Goal: Transaction & Acquisition: Purchase product/service

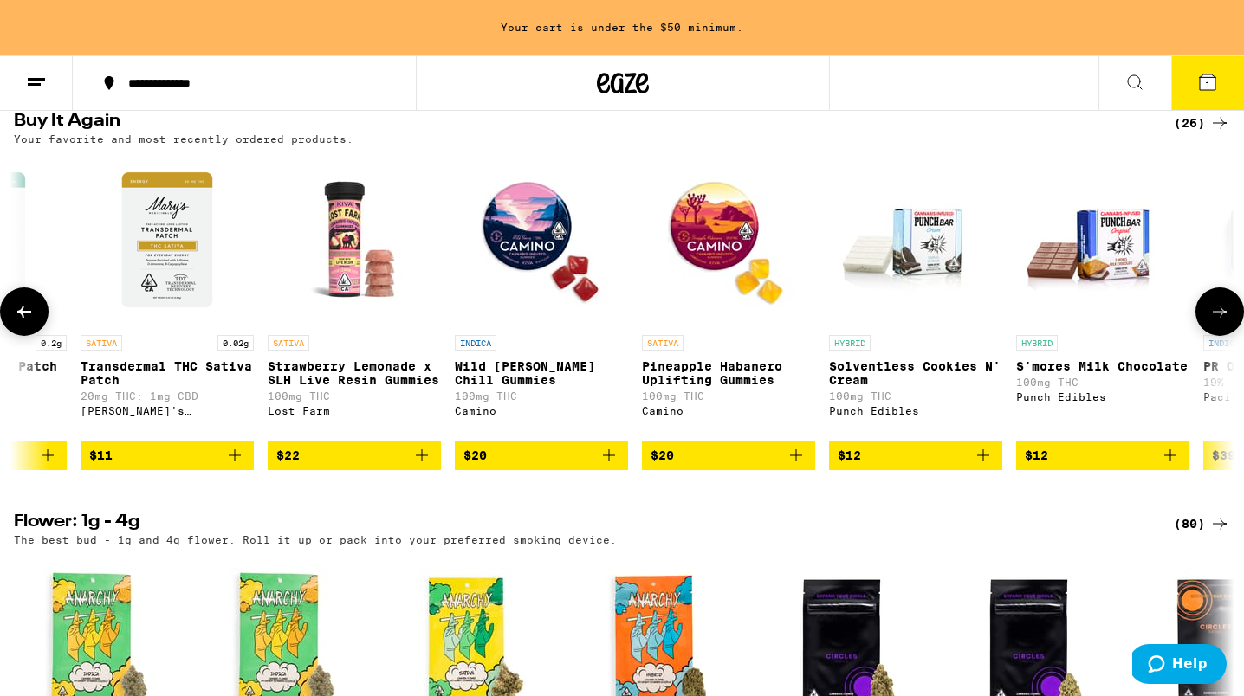
scroll to position [1430, 0]
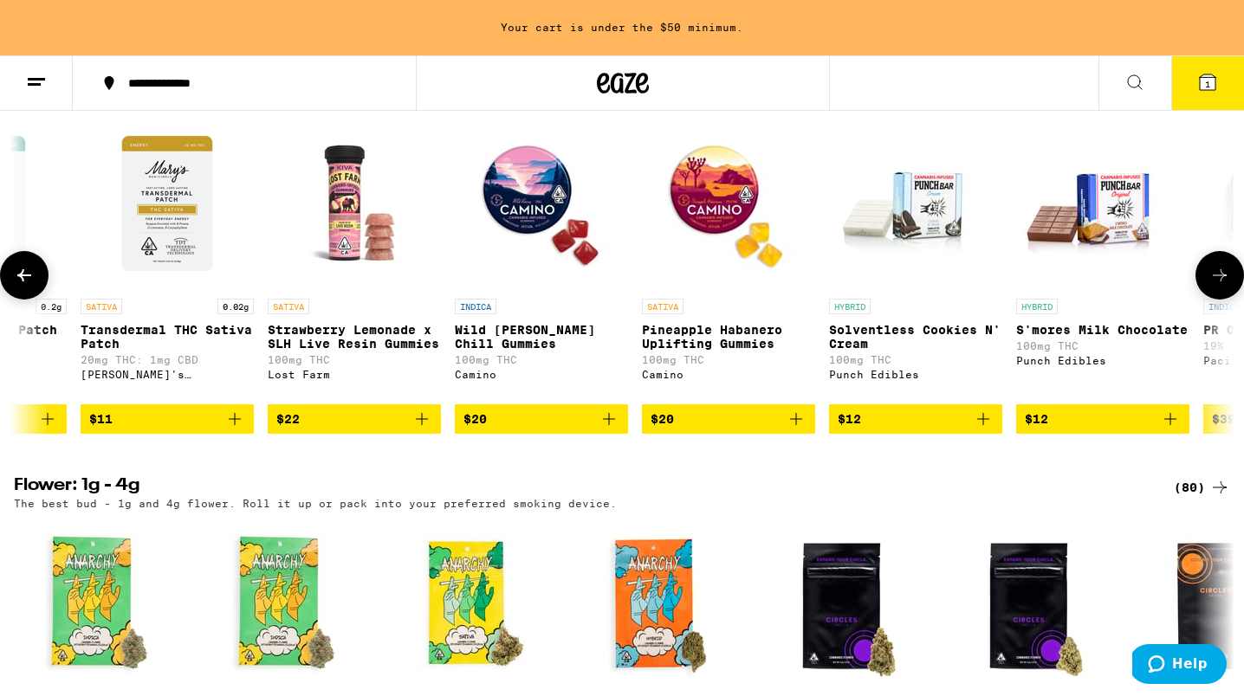
click at [741, 333] on link "SATIVA Pineapple Habanero Uplifting Gummies 100mg THC Camino" at bounding box center [728, 261] width 173 height 288
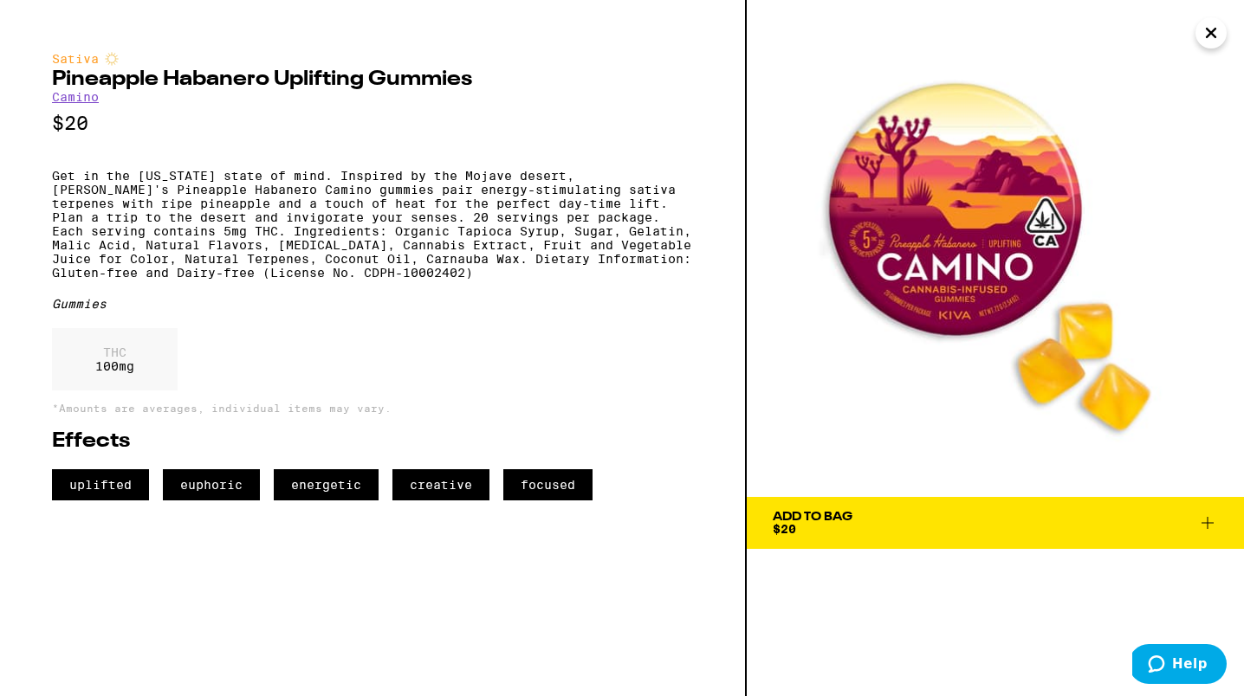
click at [1198, 33] on button "Close" at bounding box center [1210, 32] width 31 height 31
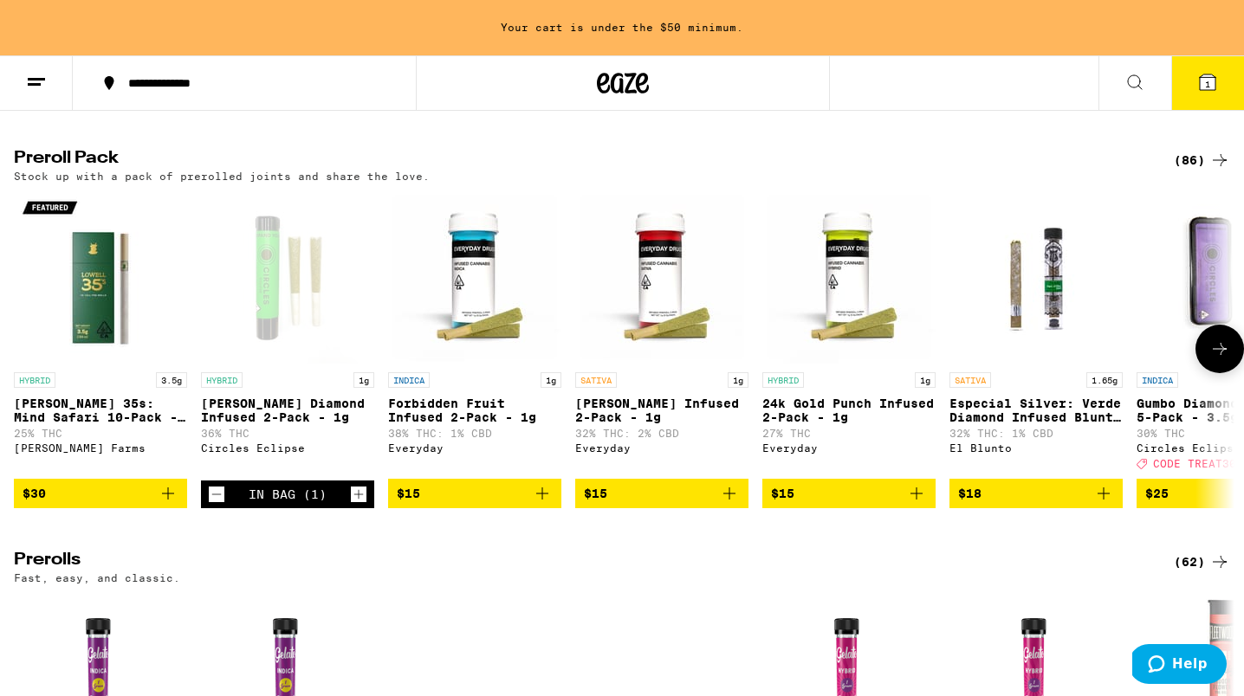
scroll to position [4665, 0]
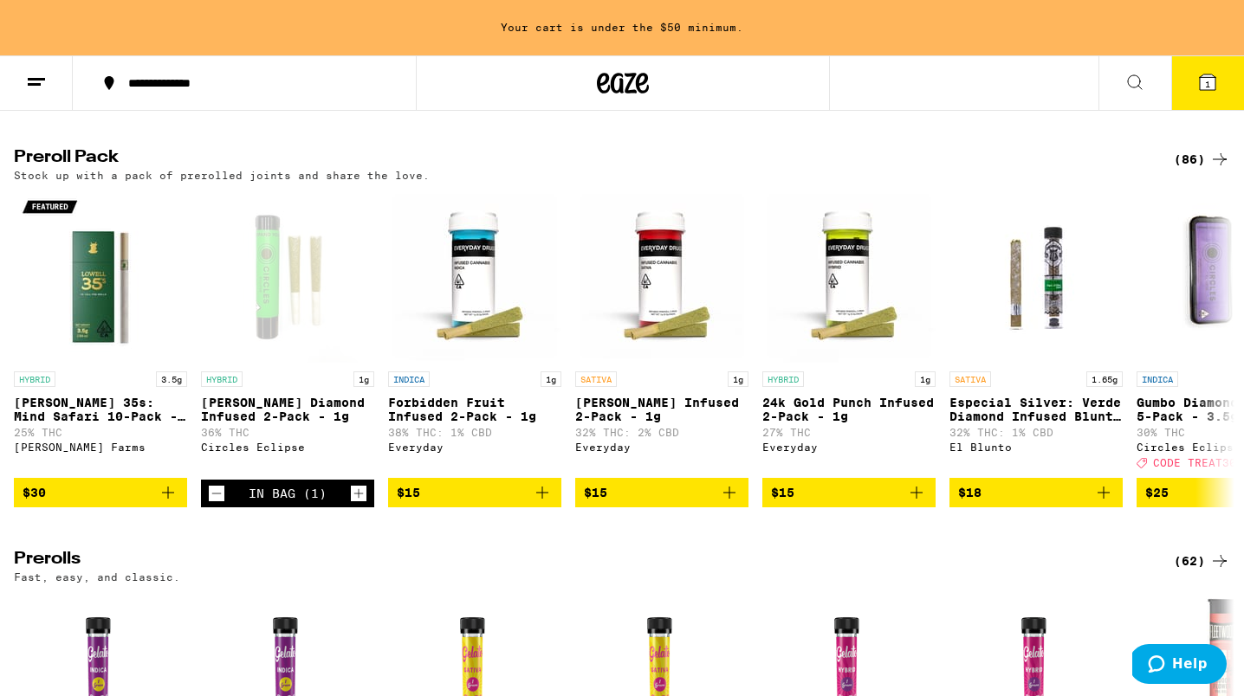
click at [1205, 170] on div "(86)" at bounding box center [1202, 159] width 56 height 21
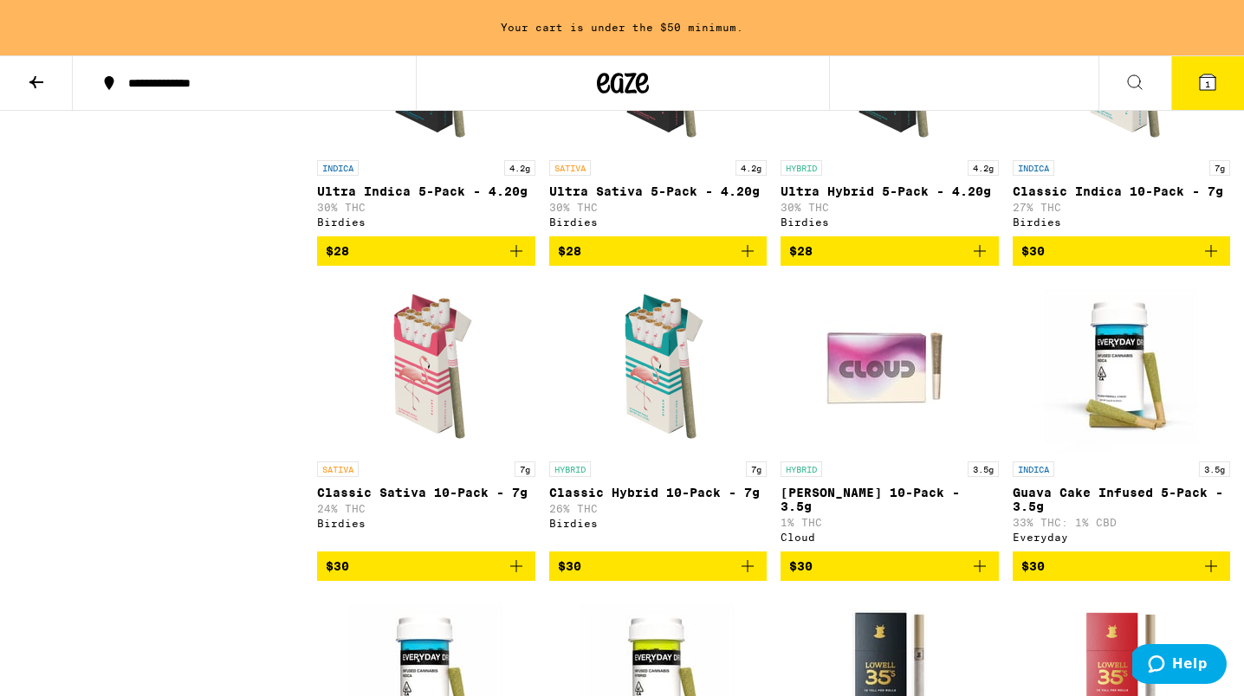
scroll to position [1290, 0]
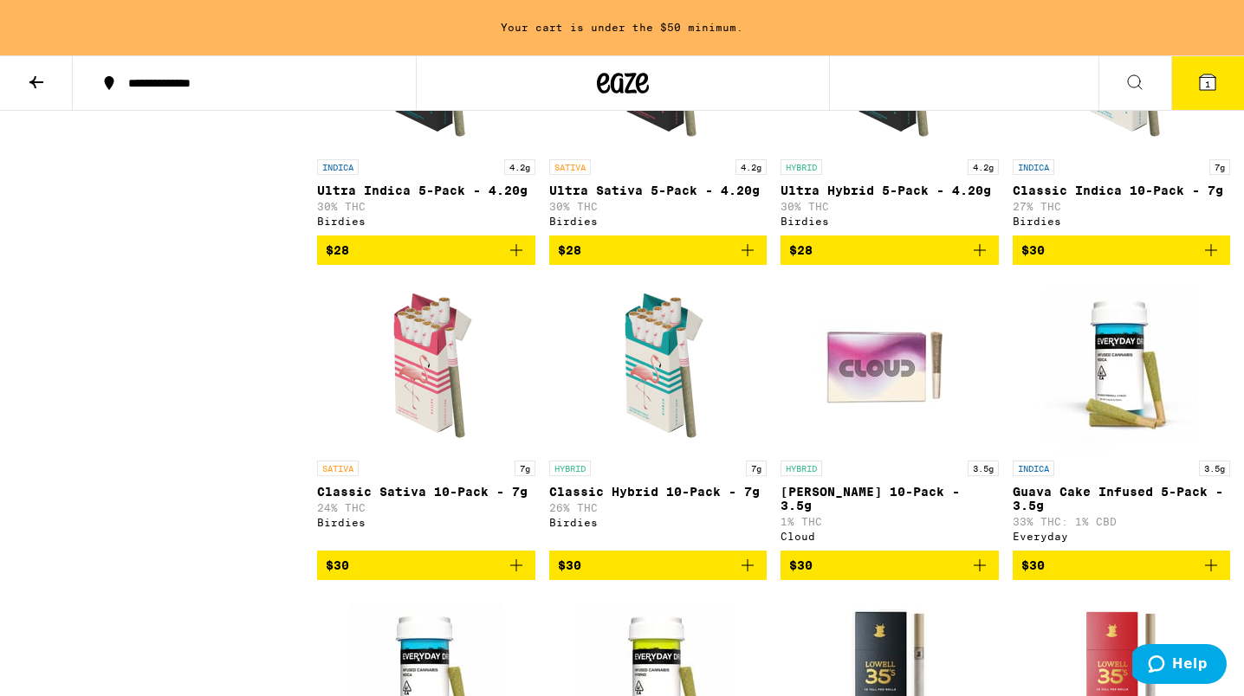
click at [588, 576] on span "$30" at bounding box center [658, 565] width 201 height 21
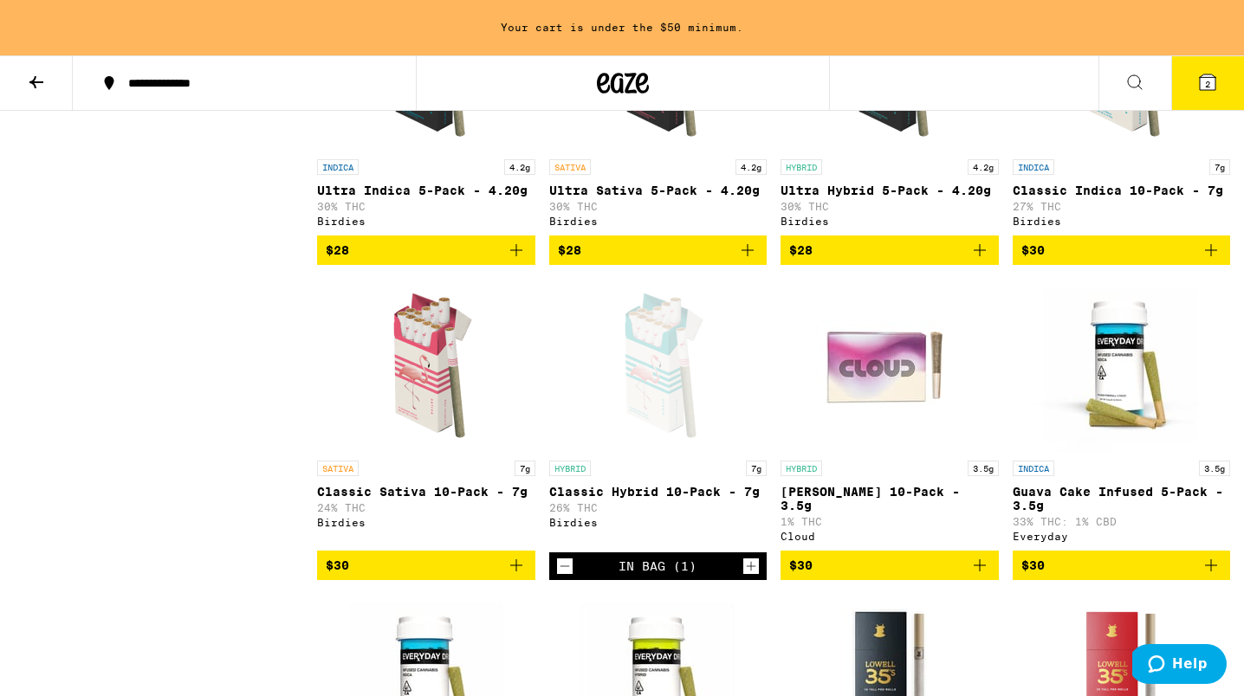
click at [1219, 92] on button "2" at bounding box center [1207, 83] width 73 height 54
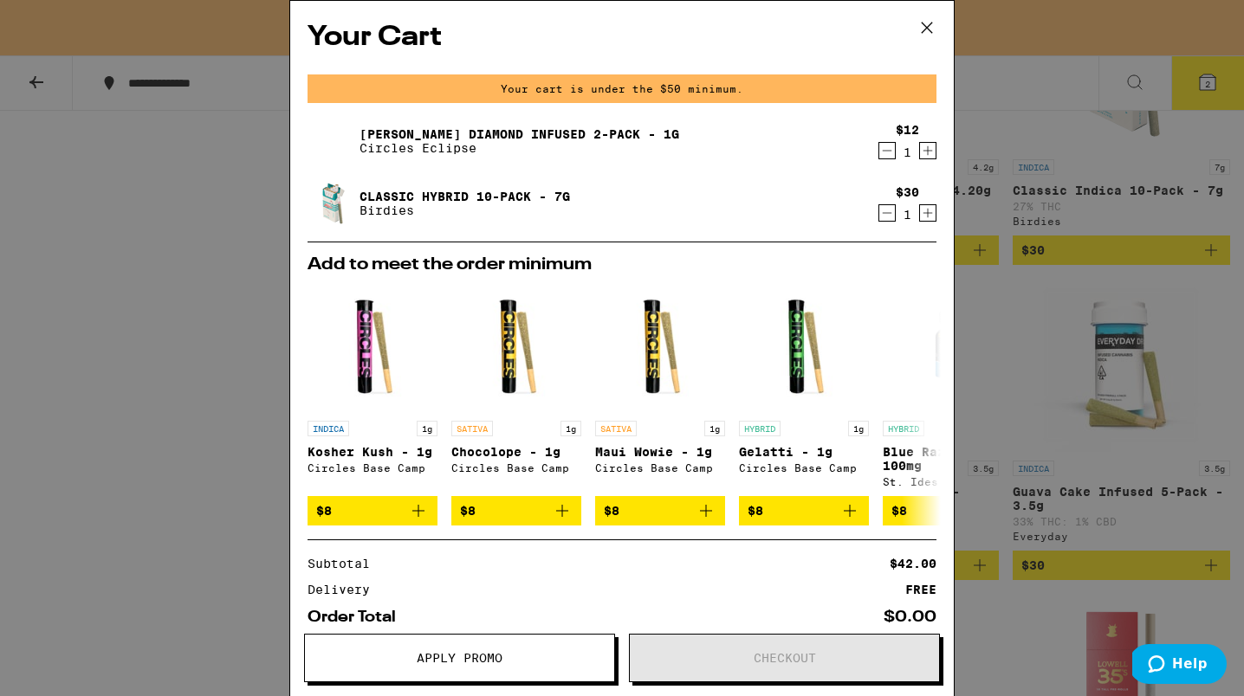
click at [889, 155] on icon "Decrement" at bounding box center [887, 150] width 16 height 21
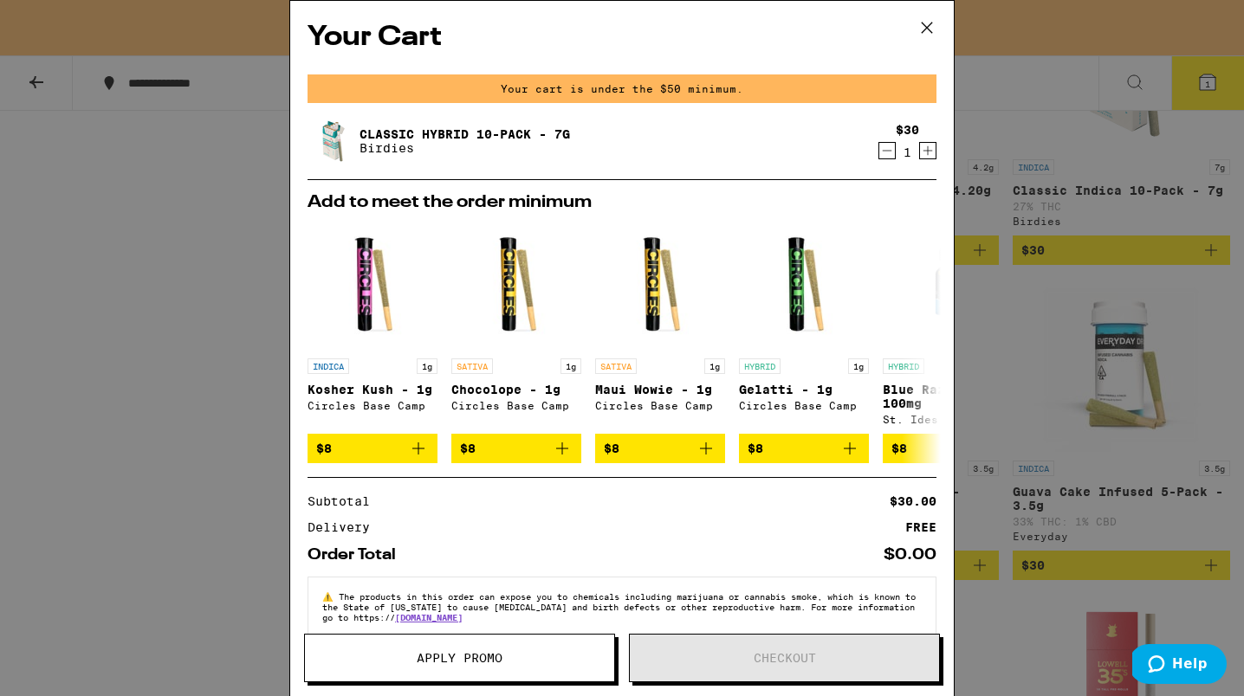
click at [926, 148] on icon "Increment" at bounding box center [928, 150] width 16 height 21
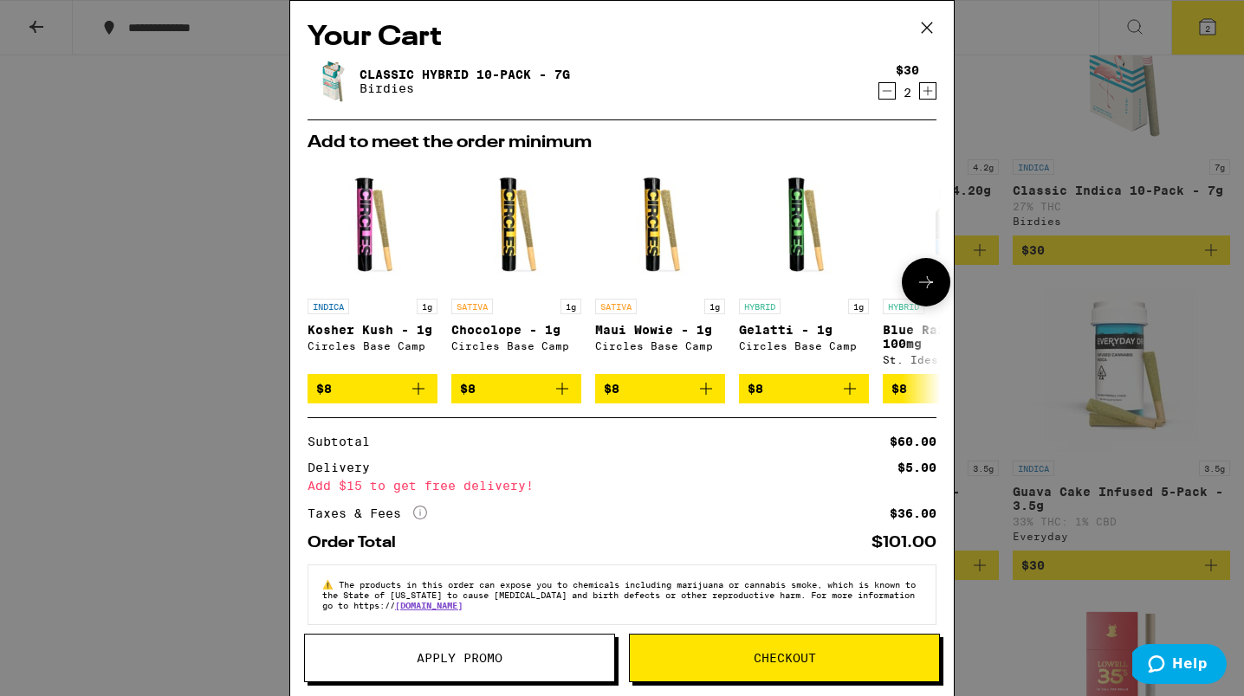
scroll to position [23, 0]
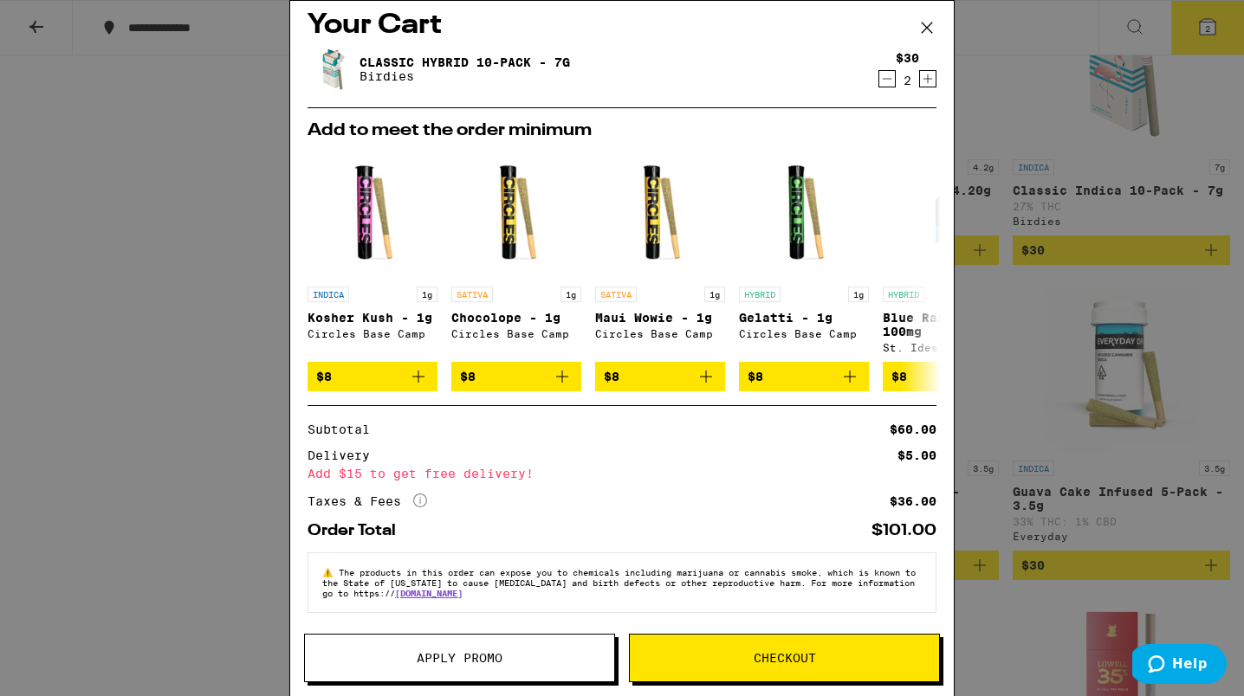
click at [792, 652] on span "Checkout" at bounding box center [784, 658] width 62 height 12
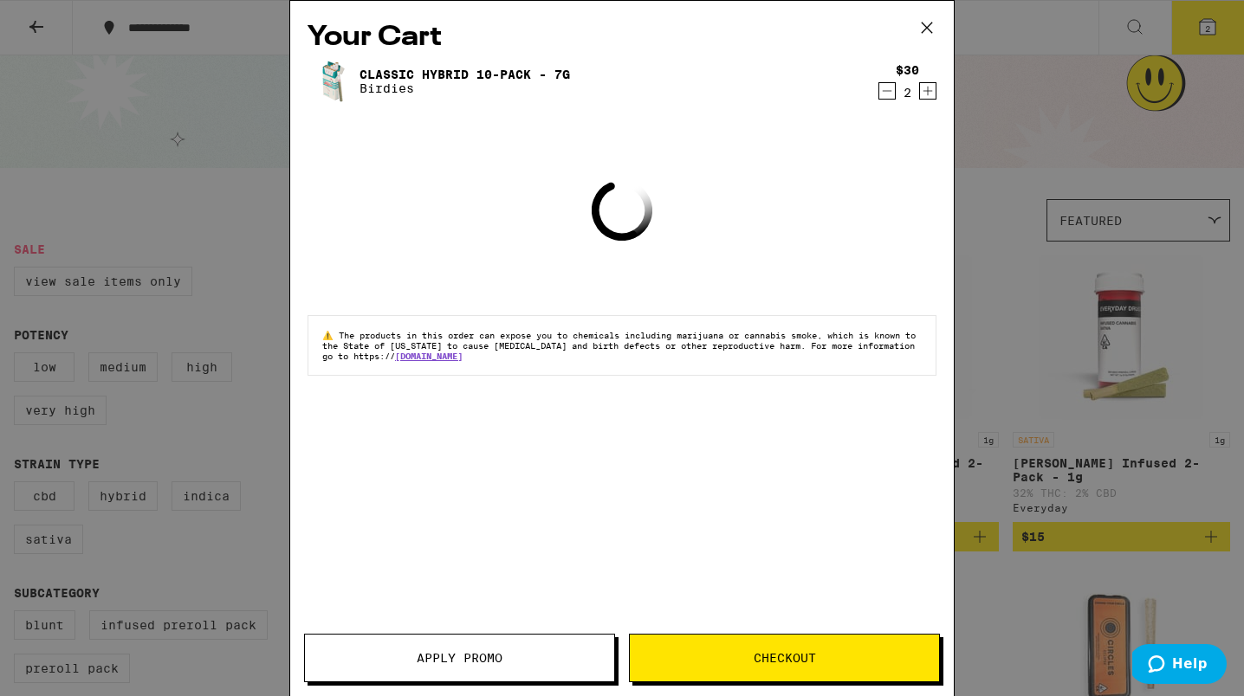
click at [957, 352] on div "Your Cart Classic Hybrid 10-Pack - 7g Birdies $30 2 Loading ⚠️ The products in …" at bounding box center [622, 348] width 1244 height 696
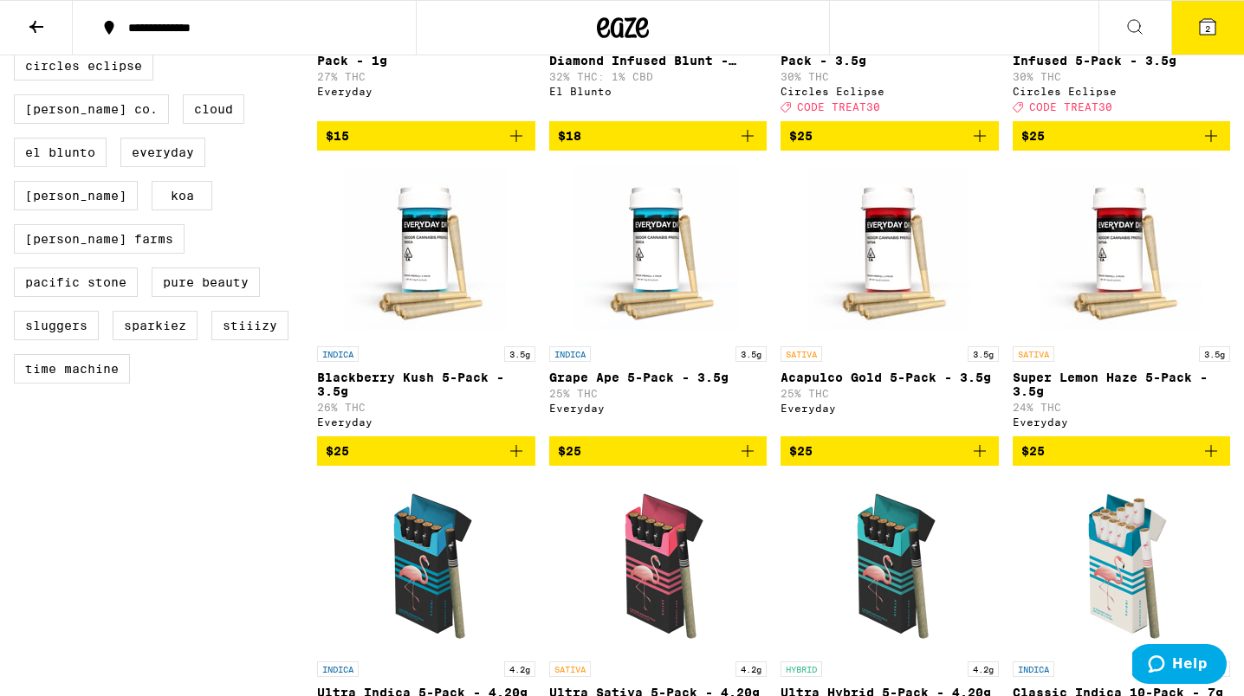
scroll to position [793, 0]
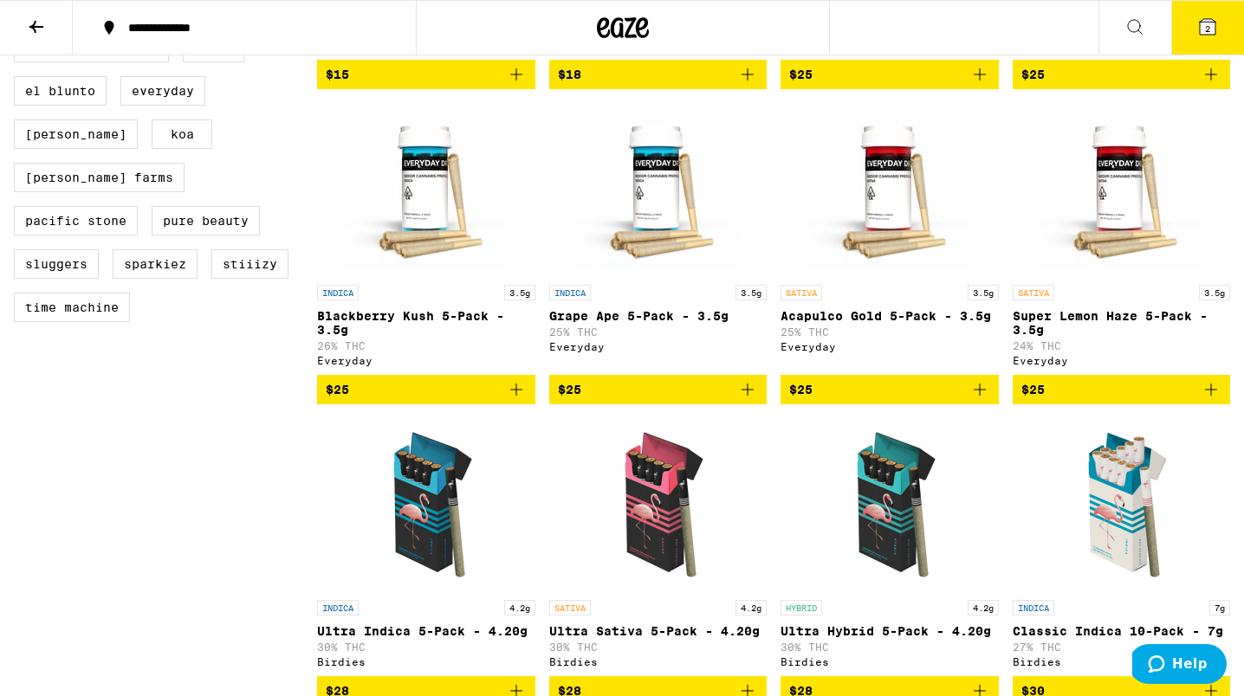
click at [1209, 400] on icon "Add to bag" at bounding box center [1210, 389] width 21 height 21
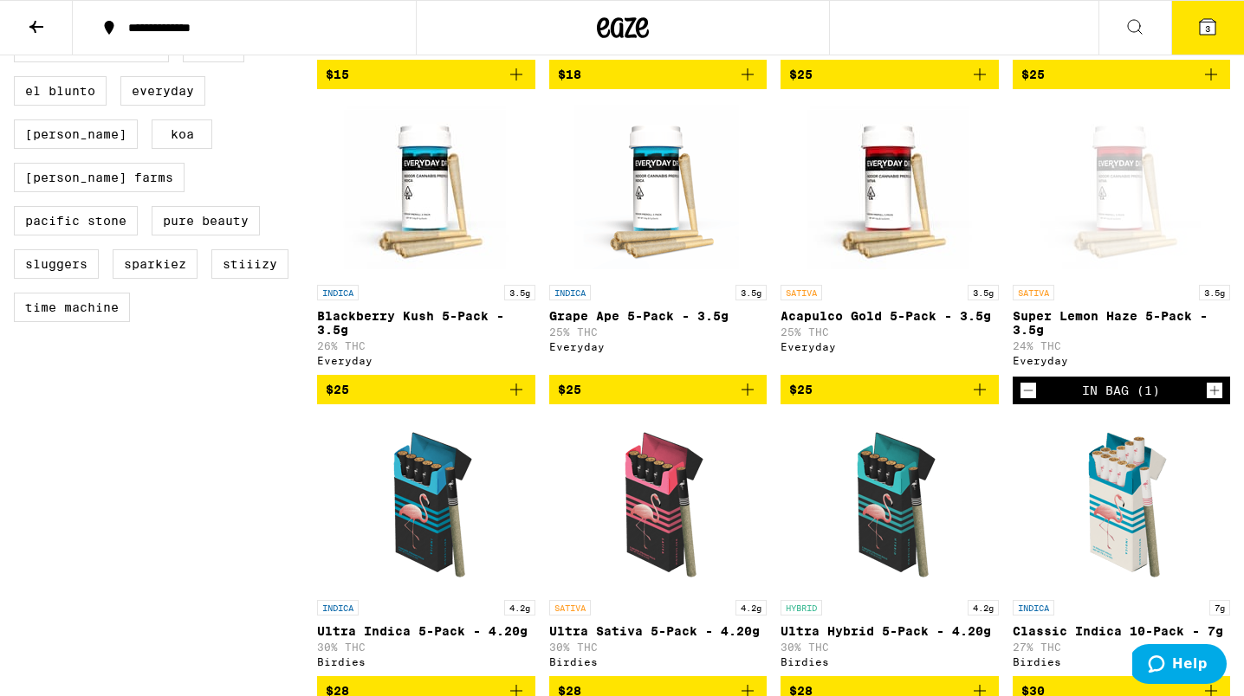
click at [1209, 401] on icon "Increment" at bounding box center [1214, 390] width 16 height 21
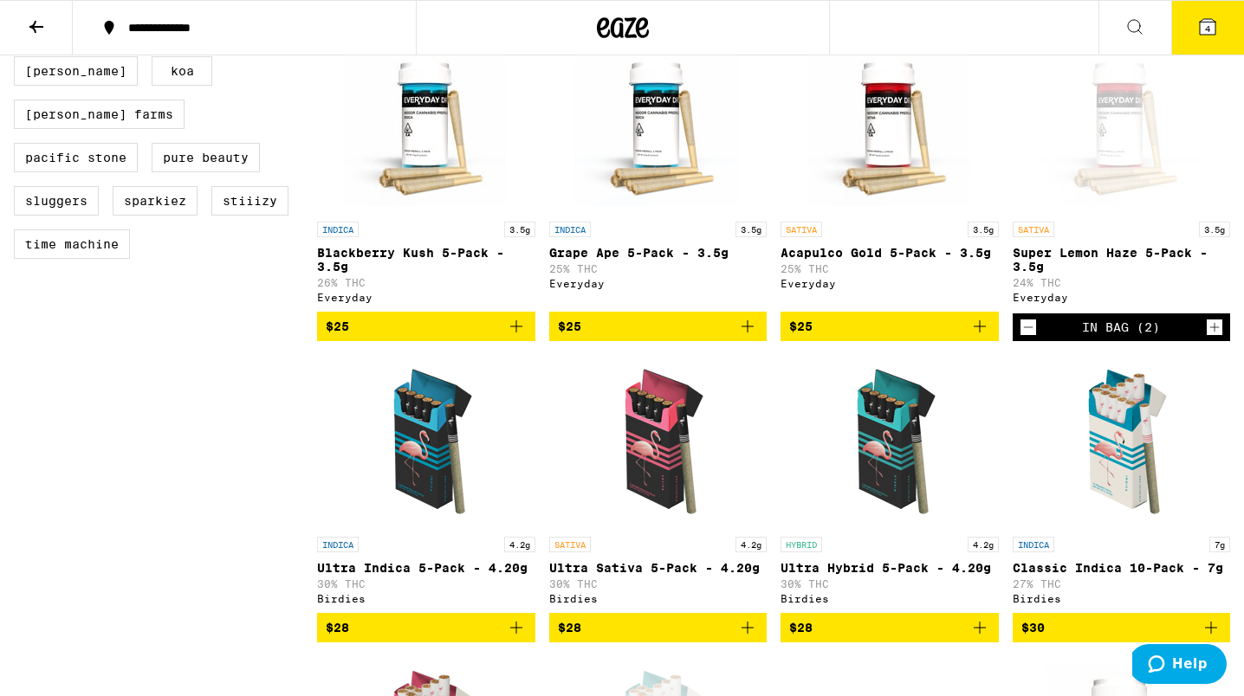
scroll to position [818, 0]
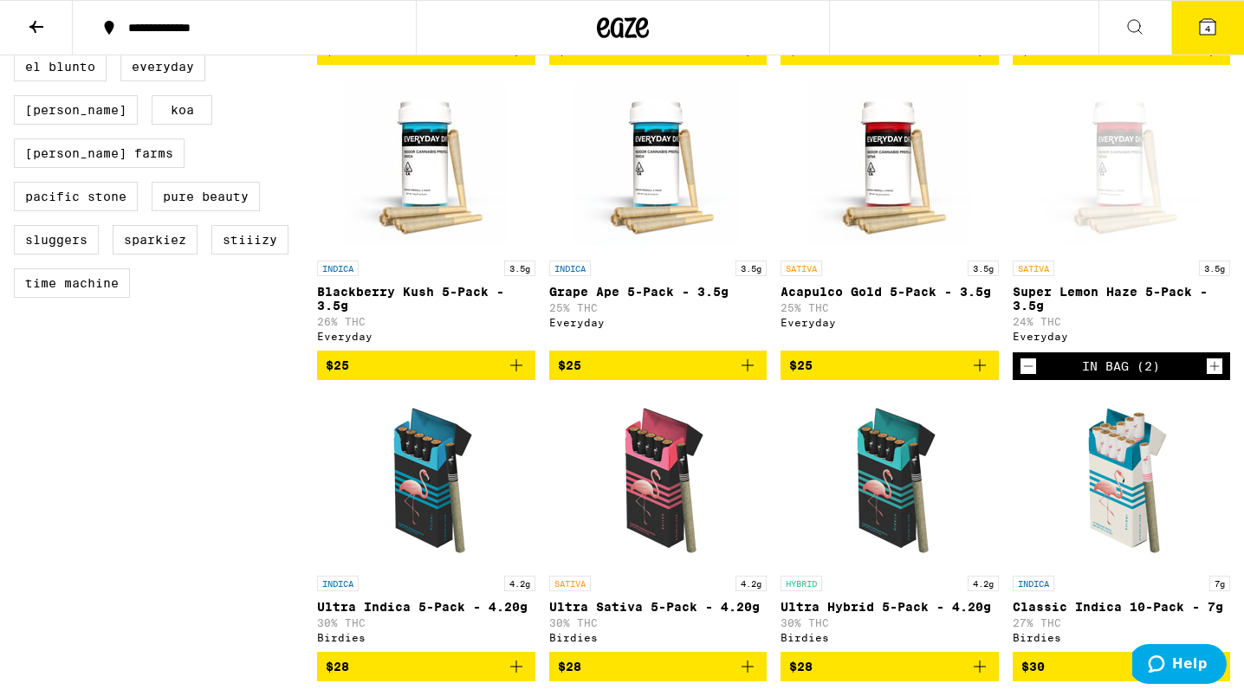
click at [1206, 41] on button "4" at bounding box center [1207, 28] width 73 height 54
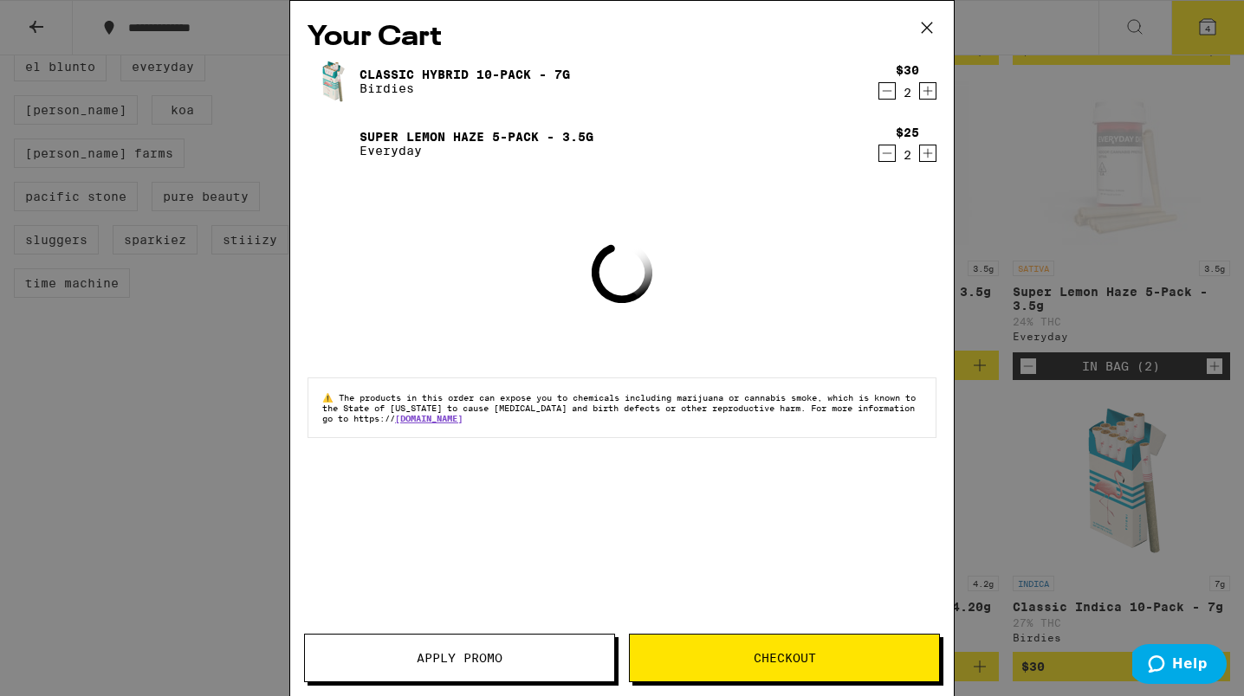
click at [886, 87] on icon "Decrement" at bounding box center [887, 91] width 16 height 21
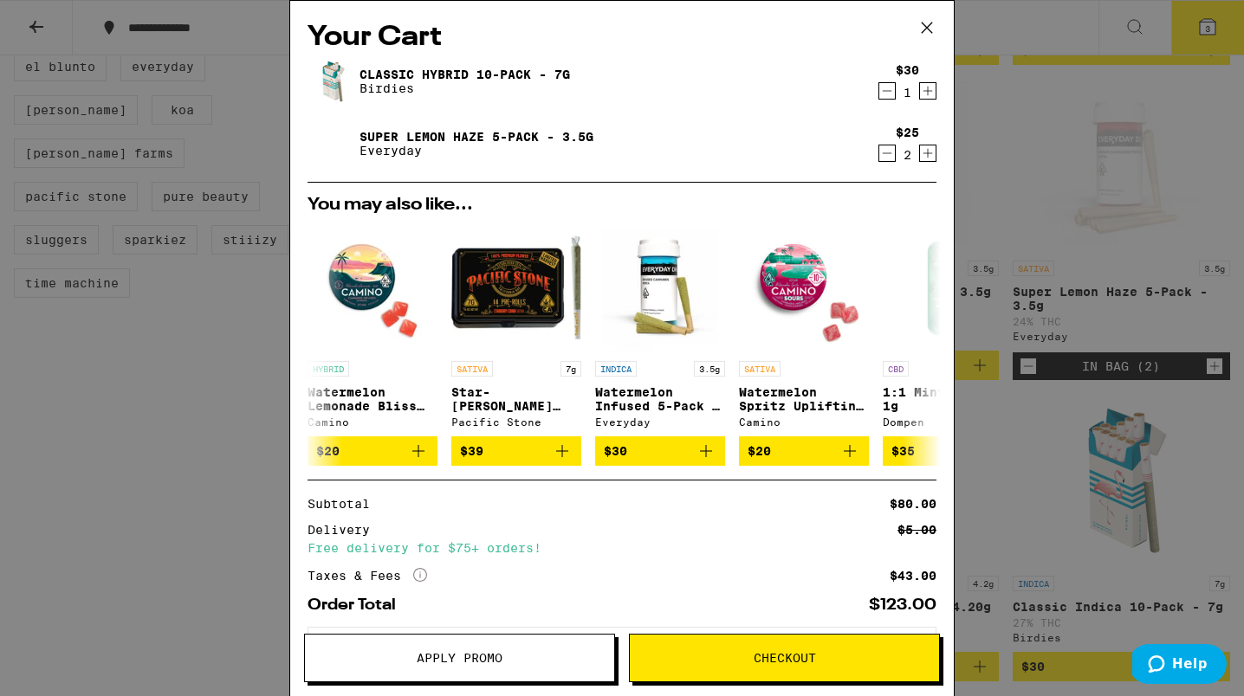
click at [880, 95] on icon "Decrement" at bounding box center [887, 91] width 16 height 21
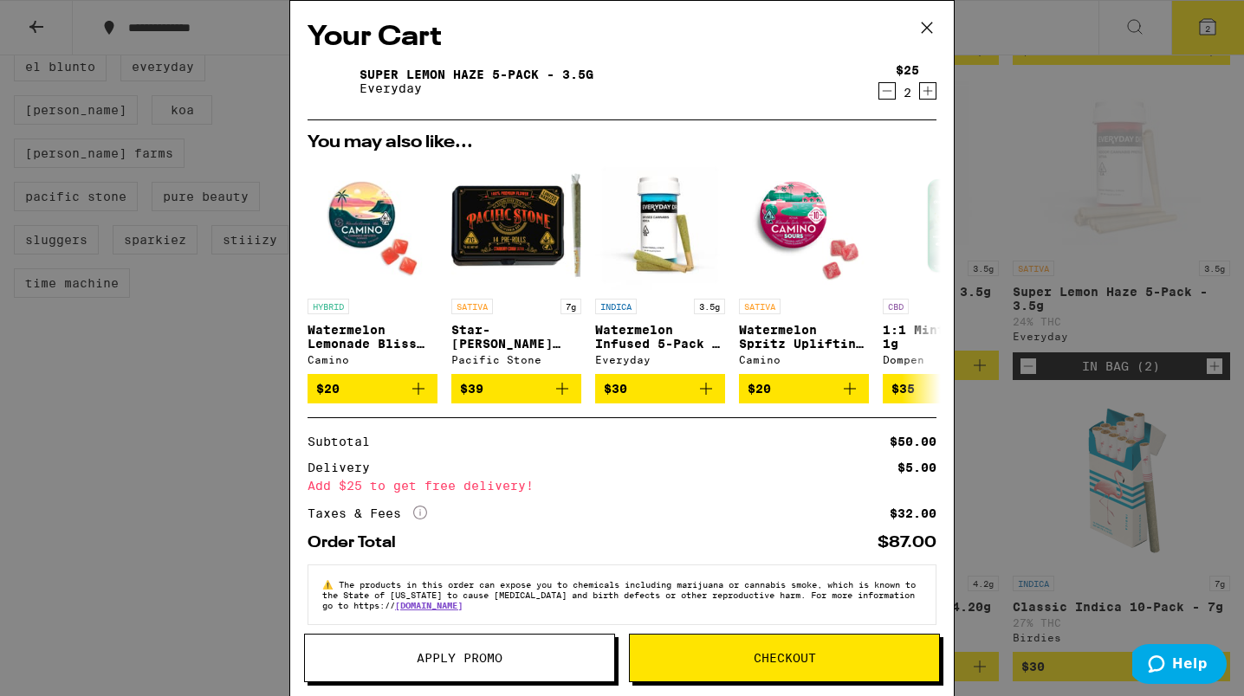
click at [831, 647] on button "Checkout" at bounding box center [784, 658] width 311 height 49
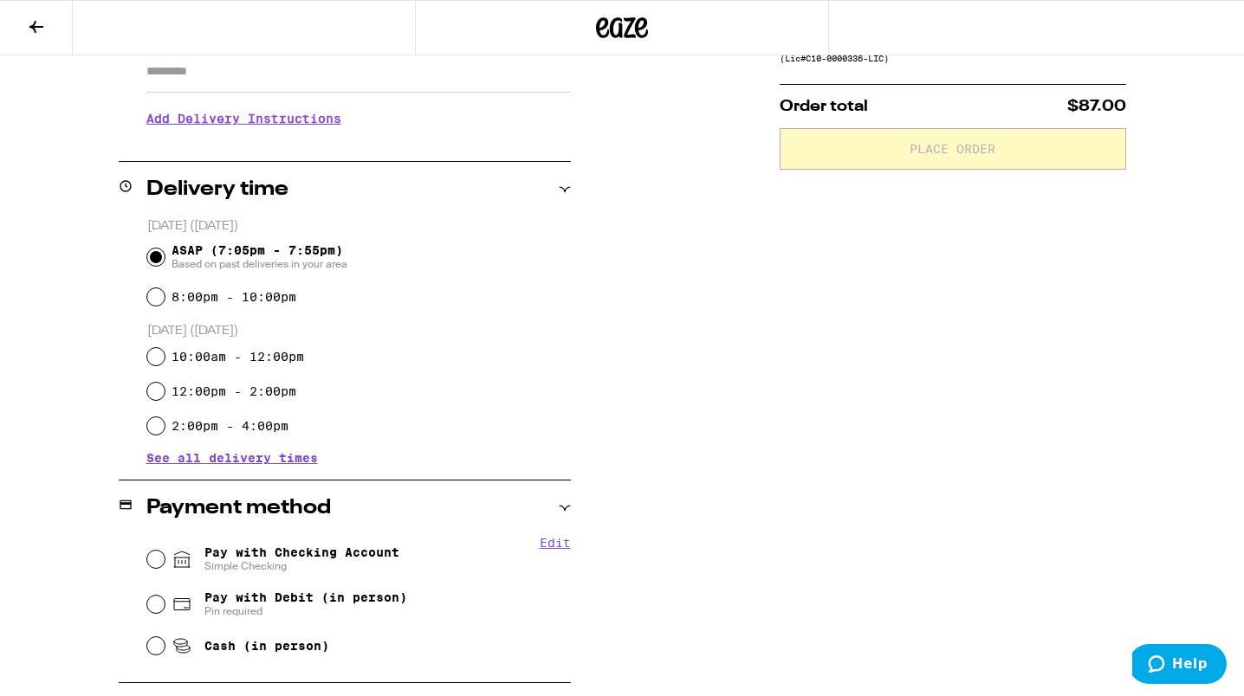
scroll to position [350, 0]
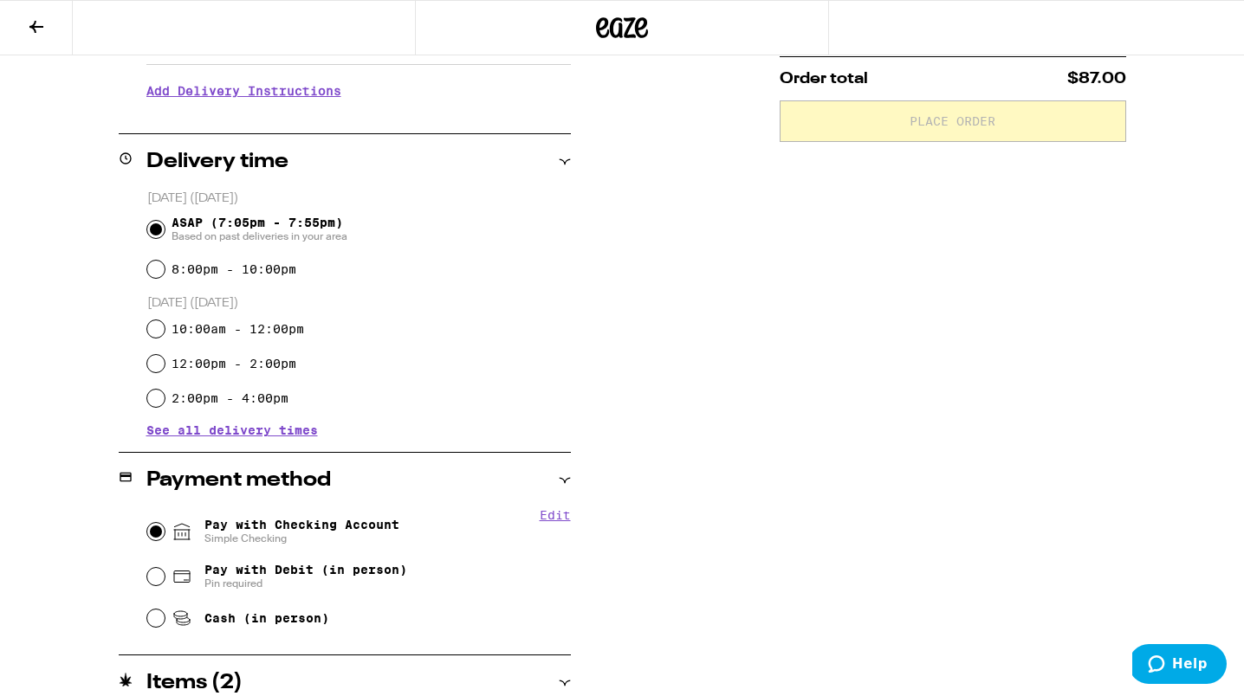
click at [150, 539] on input "Pay with Checking Account Simple Checking" at bounding box center [155, 531] width 17 height 17
radio input "true"
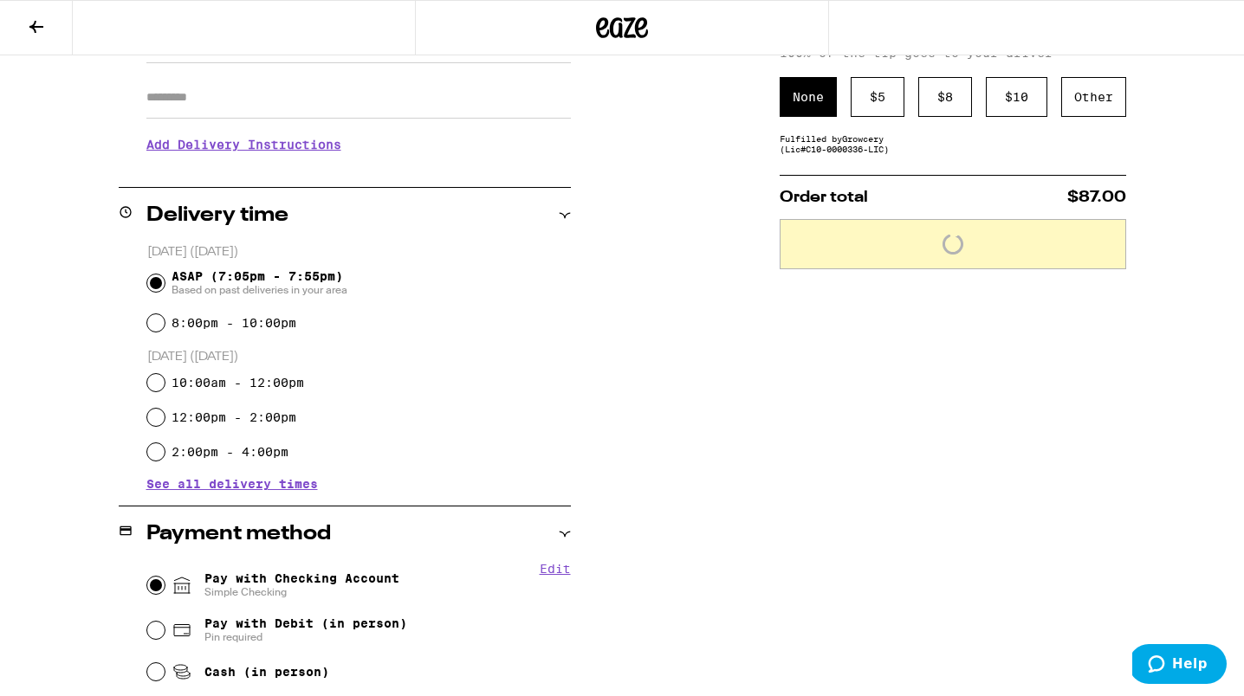
scroll to position [111, 0]
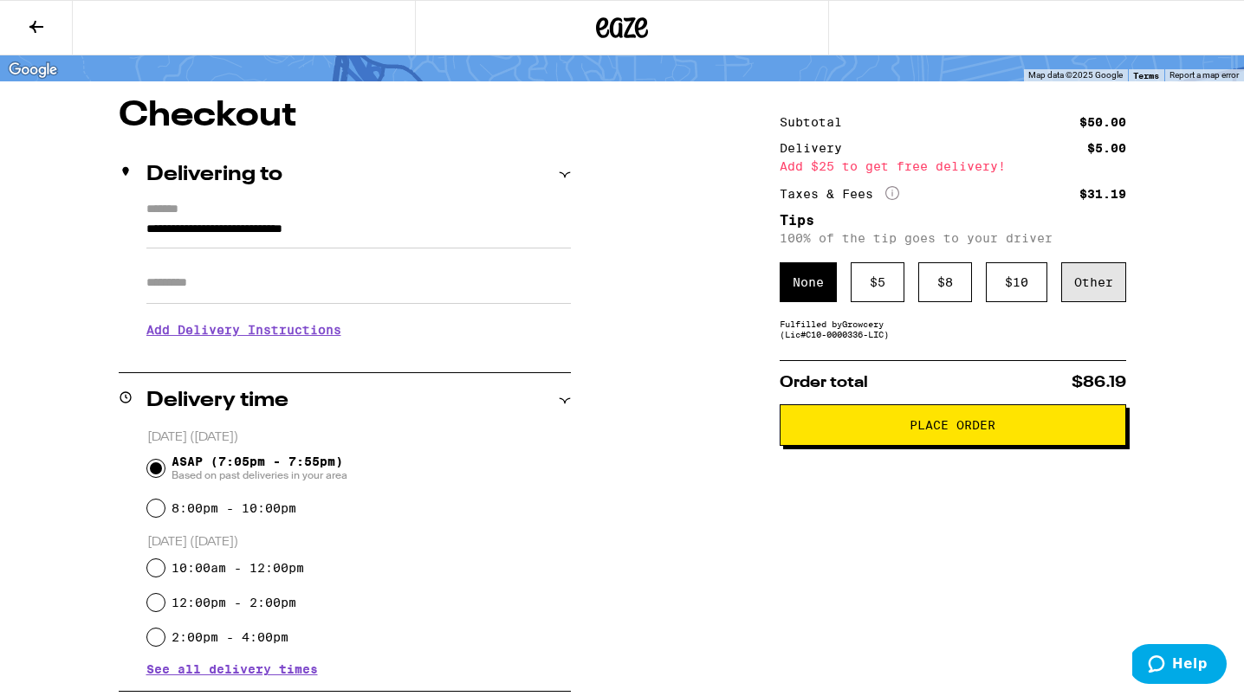
click at [1109, 270] on div "Other" at bounding box center [1093, 282] width 65 height 40
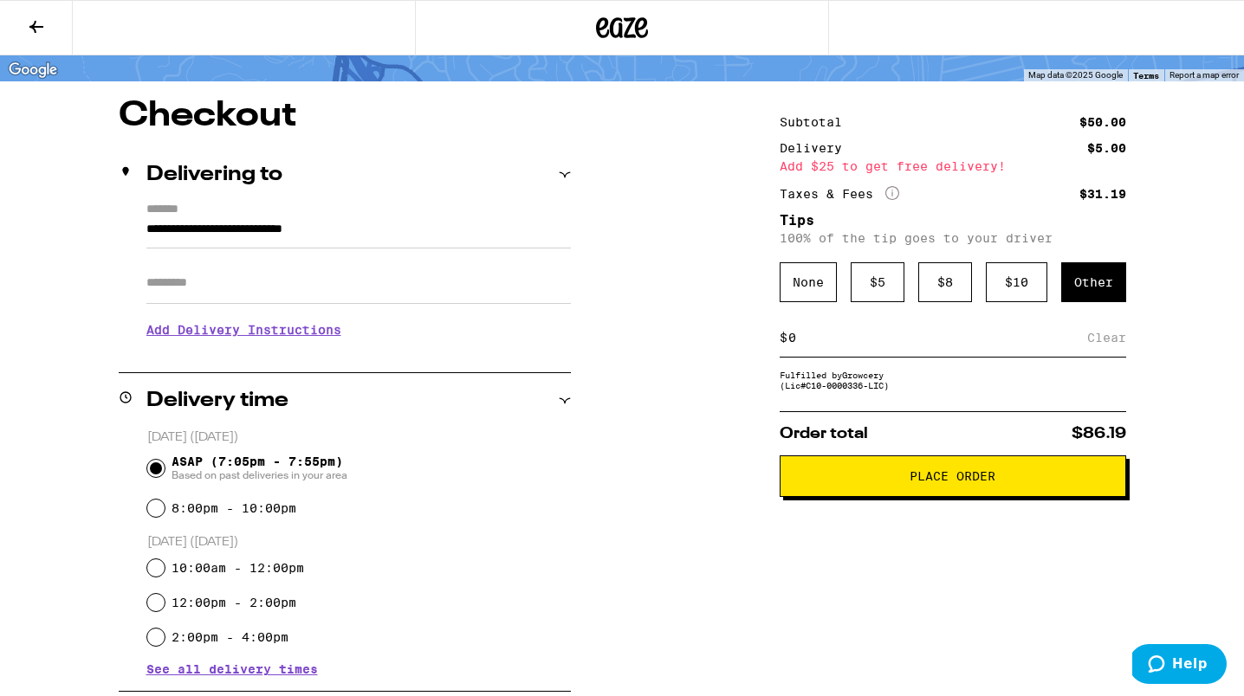
click at [876, 333] on div "$ Clear" at bounding box center [952, 338] width 346 height 39
click at [876, 346] on input at bounding box center [937, 338] width 300 height 16
type input "15"
click at [1106, 352] on div "Save" at bounding box center [1110, 338] width 31 height 38
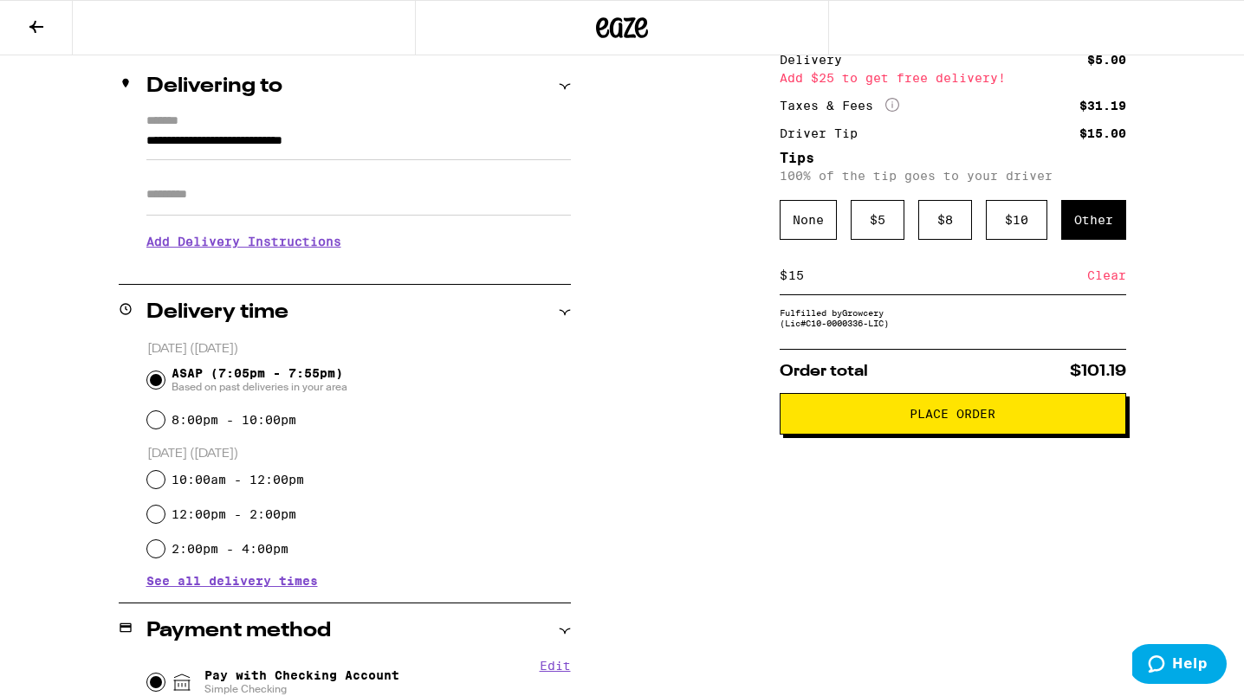
scroll to position [201, 0]
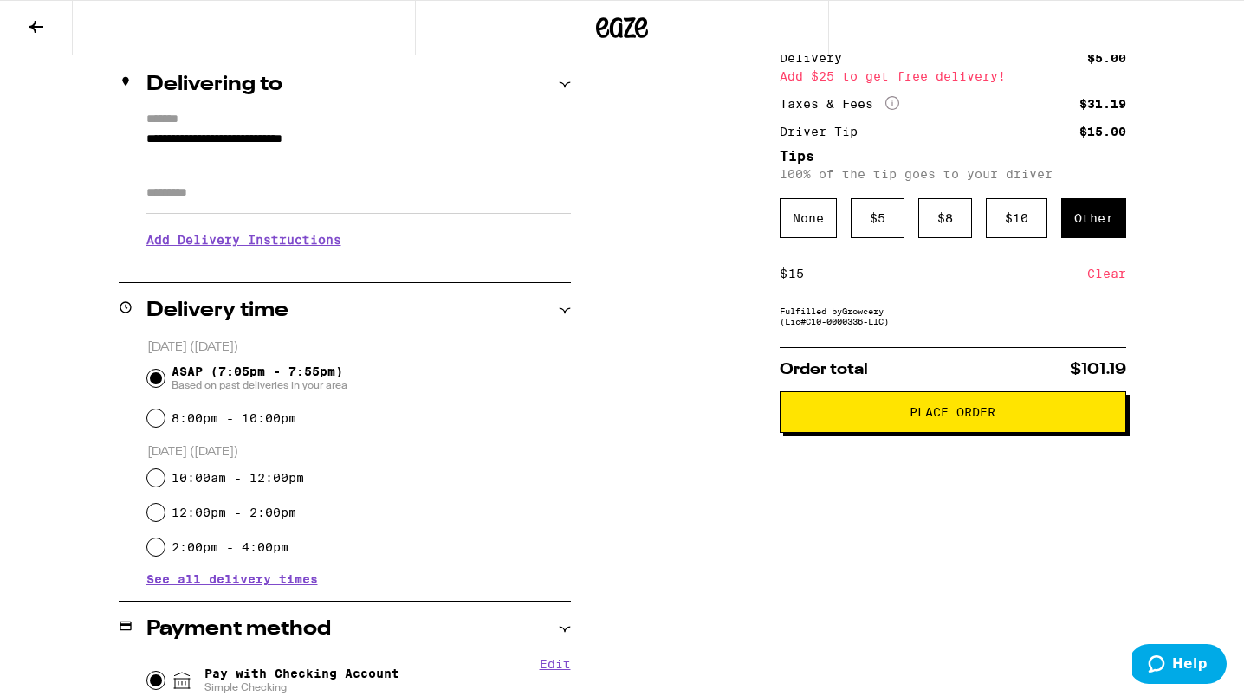
click at [972, 416] on span "Place Order" at bounding box center [952, 412] width 86 height 12
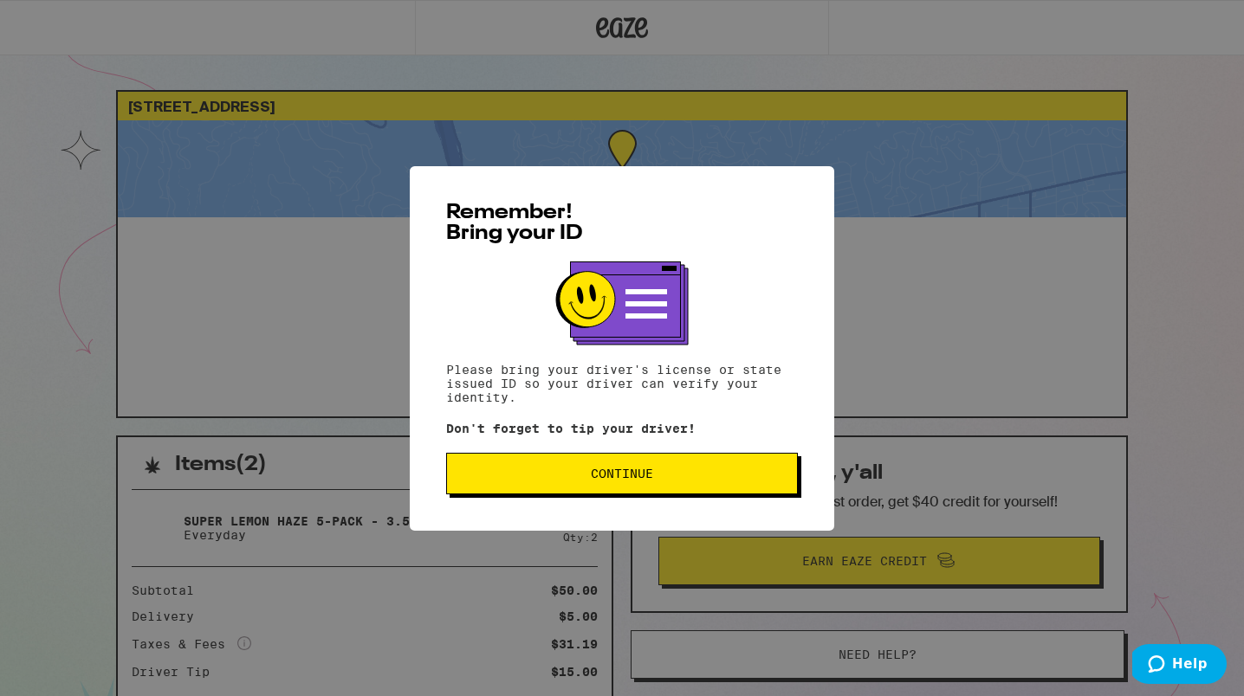
click at [629, 476] on span "Continue" at bounding box center [622, 474] width 62 height 12
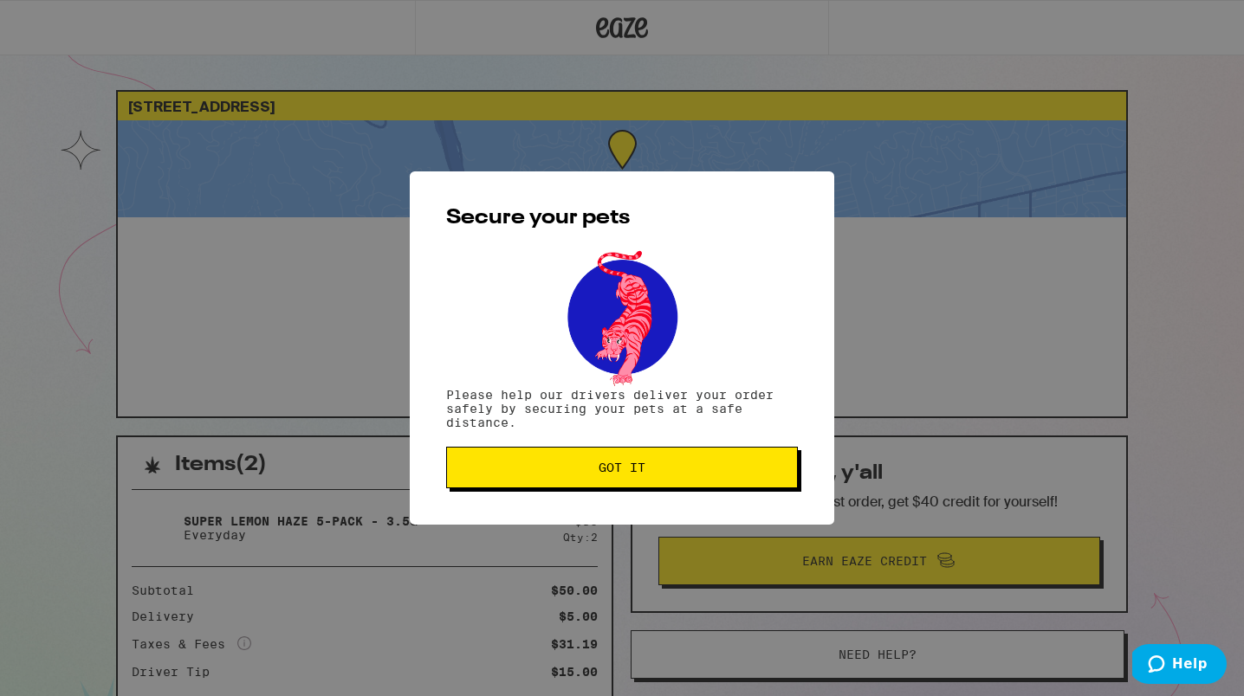
click at [629, 474] on span "Got it" at bounding box center [621, 468] width 47 height 12
